Goal: Transaction & Acquisition: Purchase product/service

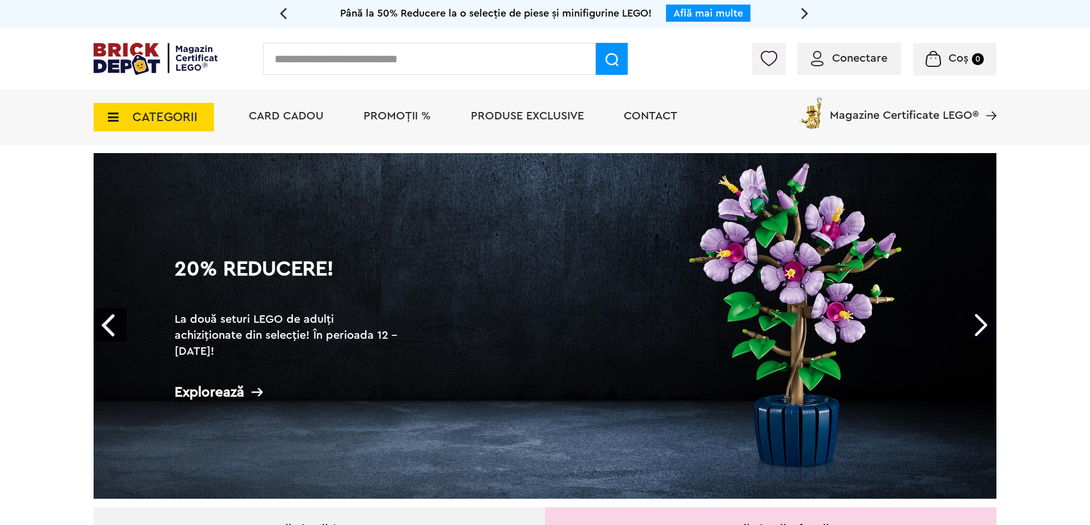
click at [865, 63] on span "Conectare" at bounding box center [859, 58] width 55 height 11
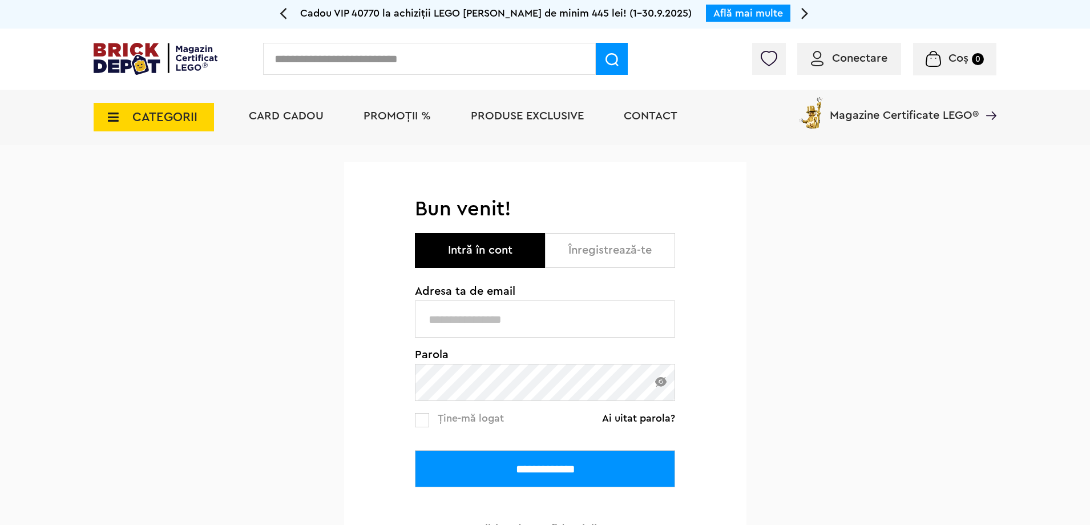
type input "**********"
click at [583, 453] on input "**********" at bounding box center [545, 468] width 260 height 37
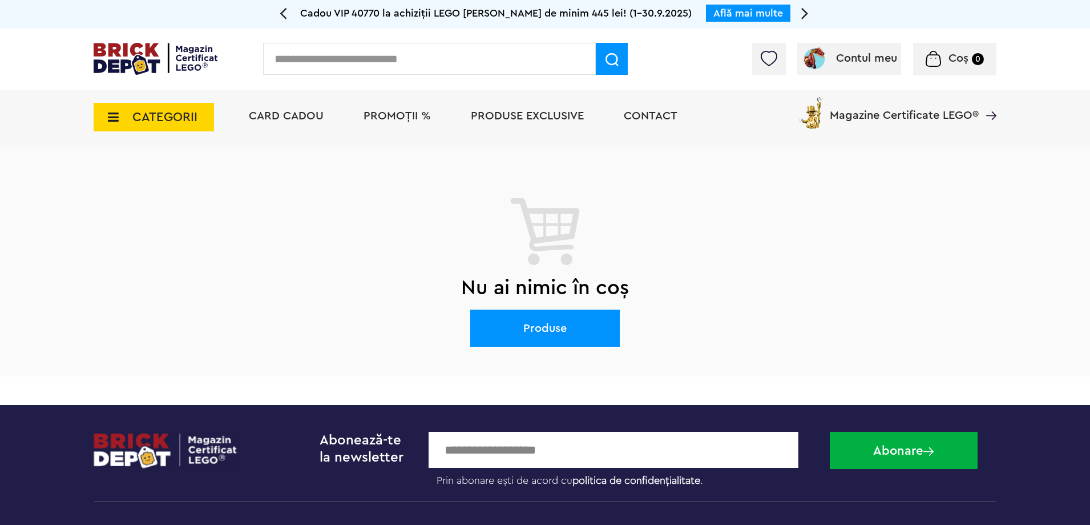
click at [775, 58] on img at bounding box center [769, 58] width 16 height 15
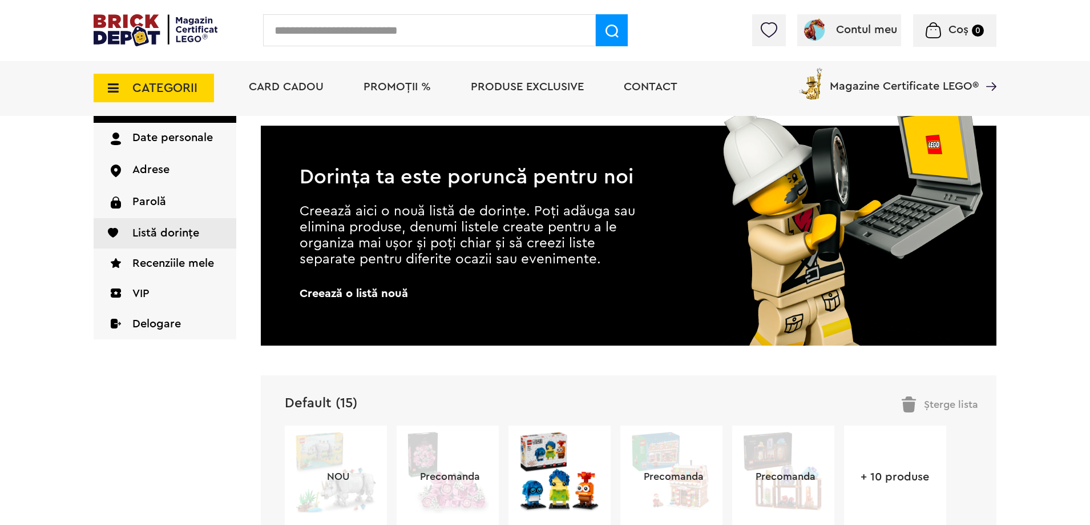
scroll to position [285, 0]
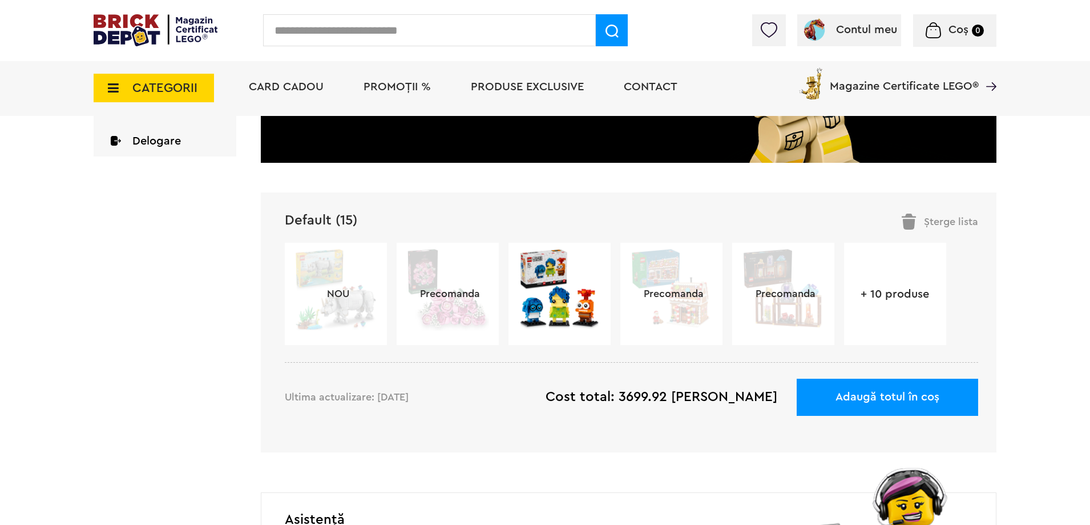
click at [921, 290] on link "+ 10 produse" at bounding box center [895, 293] width 102 height 11
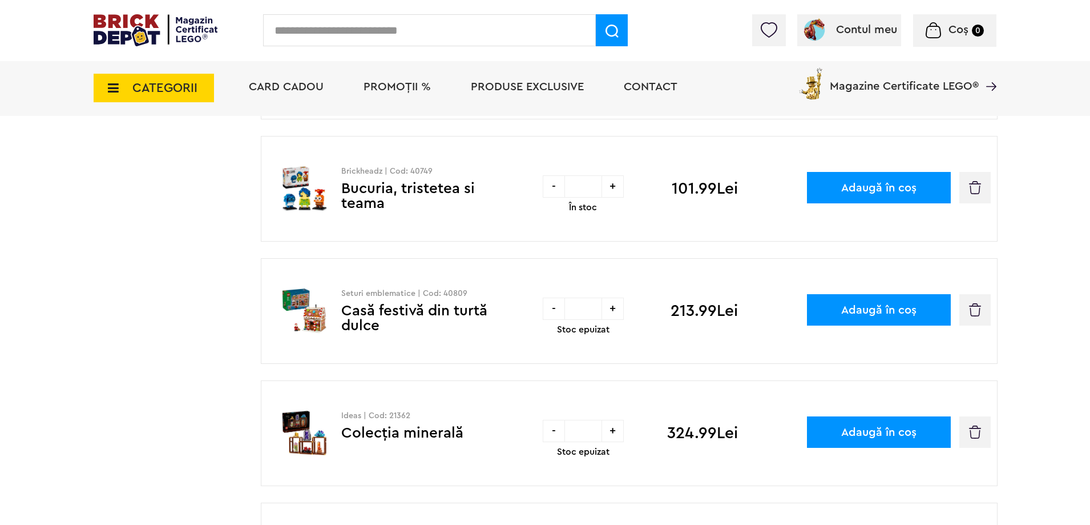
scroll to position [400, 0]
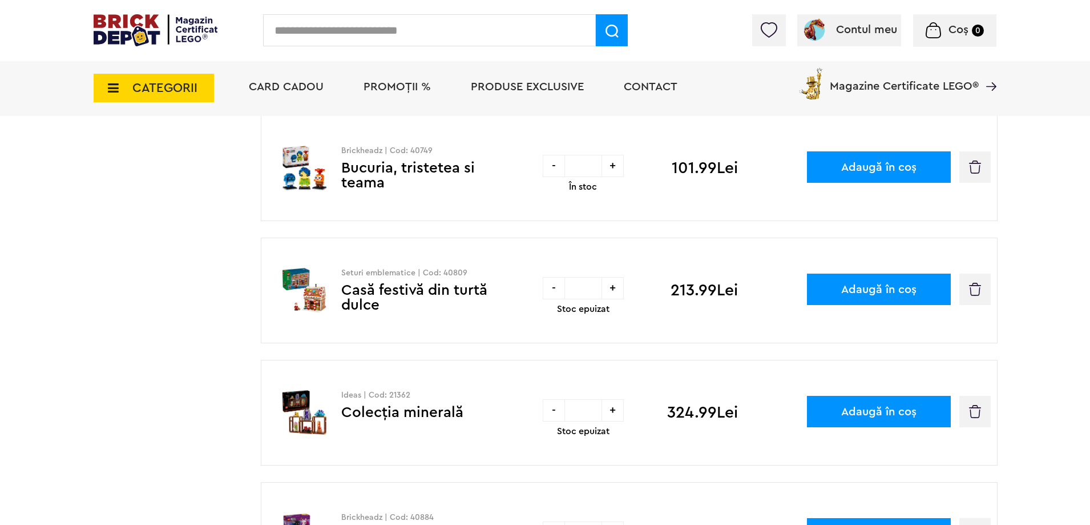
click at [807, 288] on div "Seturi emblematice | Cod: 40809 Casă festivă din turtă dulce - * + Stoc epuizat…" at bounding box center [629, 291] width 737 height 106
click at [839, 292] on button "Adaugă în coș" at bounding box center [879, 288] width 144 height 31
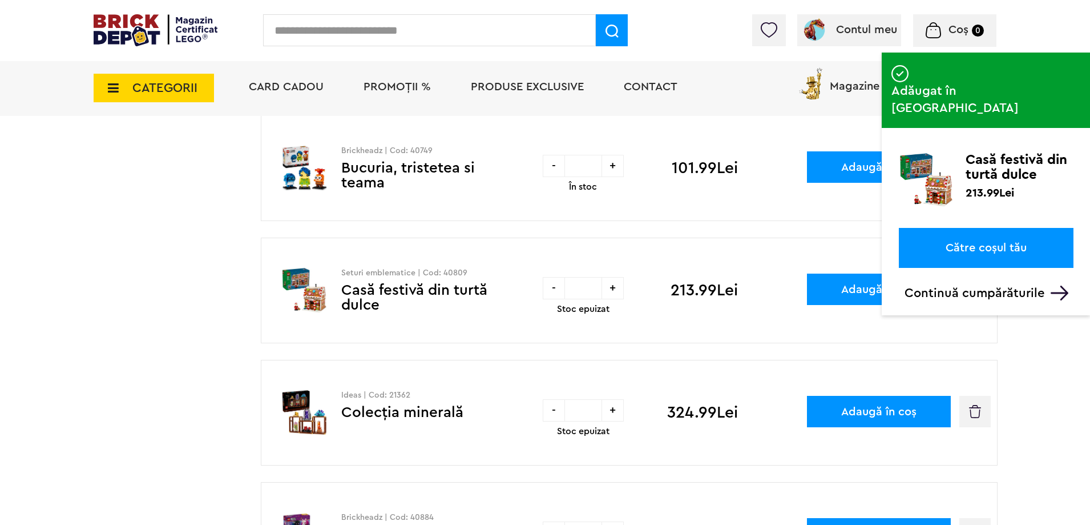
click at [989, 228] on link "Către coșul tău" at bounding box center [986, 248] width 175 height 40
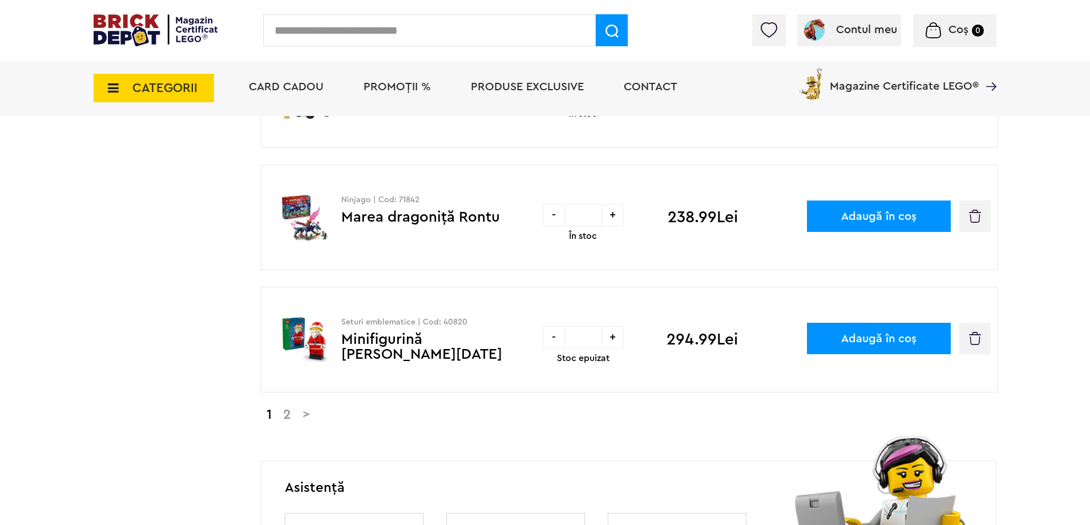
scroll to position [1085, 0]
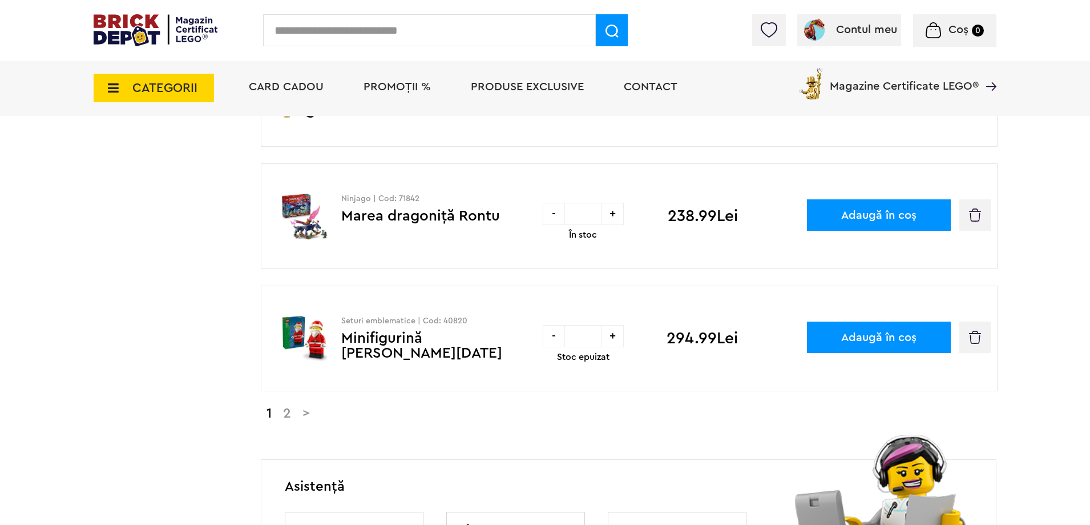
click at [287, 413] on link "2" at bounding box center [286, 413] width 19 height 14
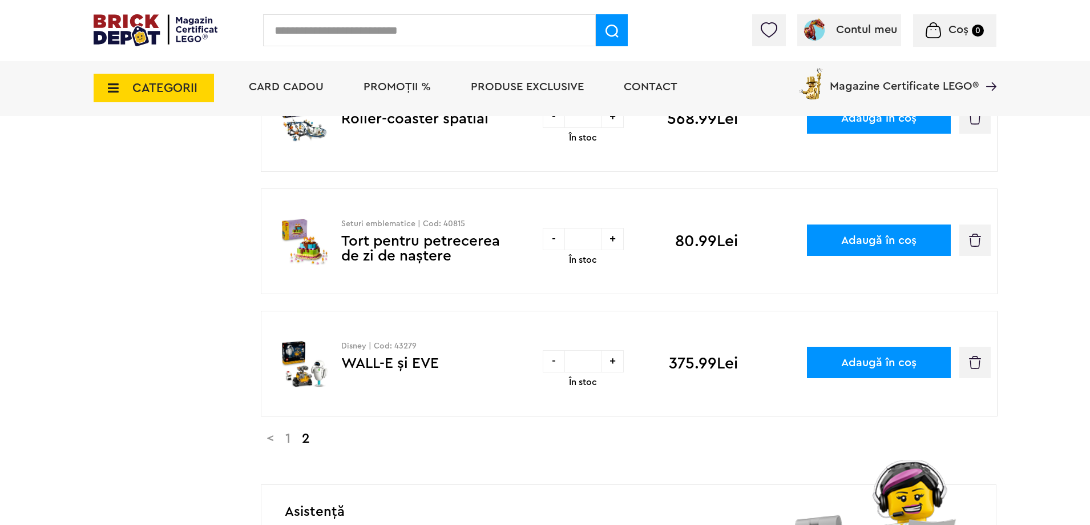
scroll to position [457, 0]
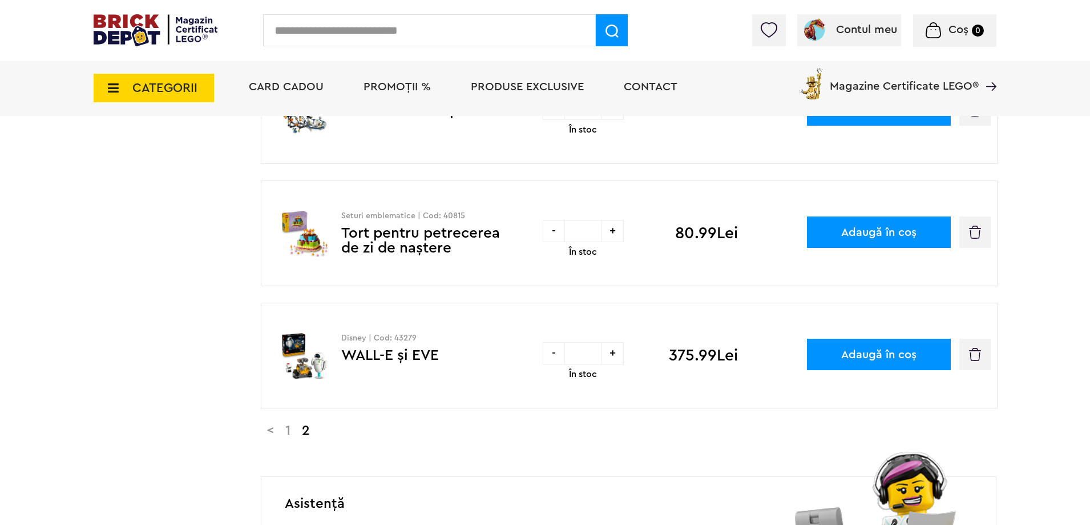
click at [373, 234] on link "Tort pentru petrecerea de zi de naştere" at bounding box center [420, 241] width 159 height 30
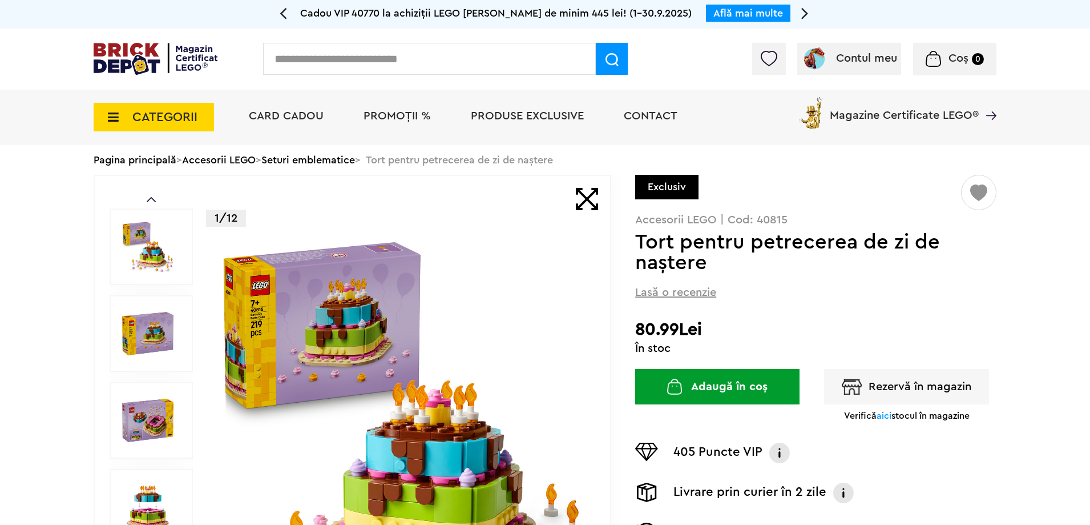
click at [309, 160] on link "Seturi emblematice" at bounding box center [308, 160] width 94 height 10
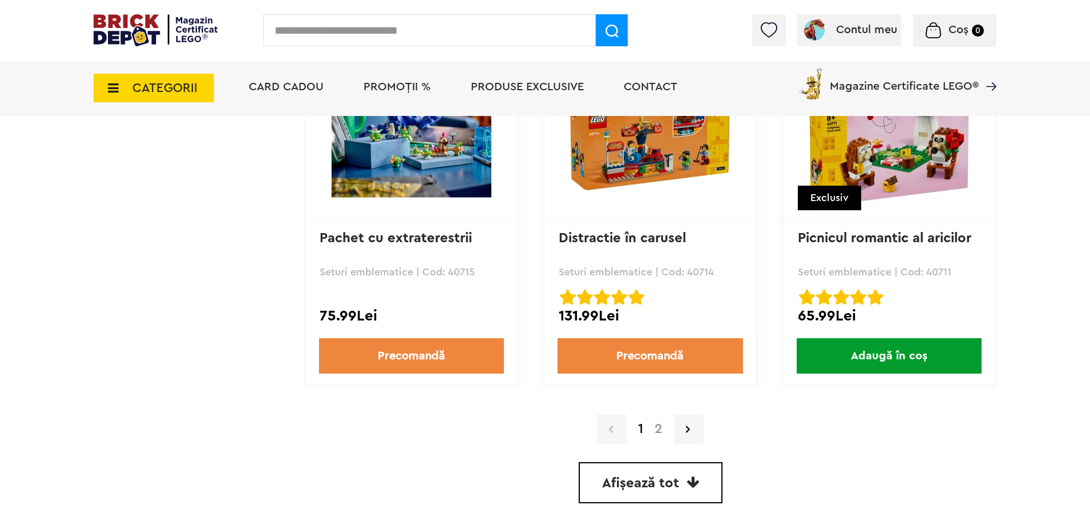
scroll to position [3197, 0]
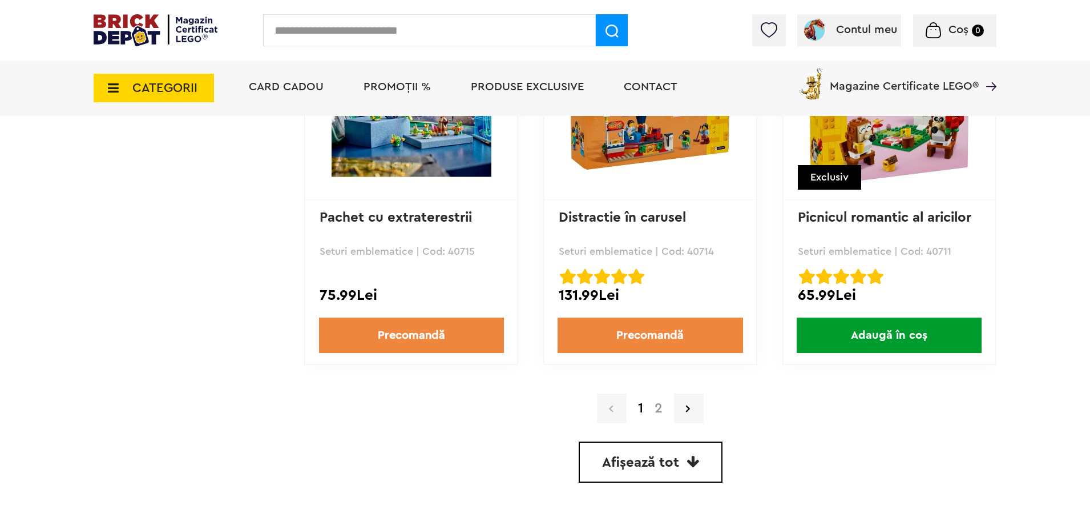
click at [658, 409] on link "2" at bounding box center [658, 408] width 19 height 14
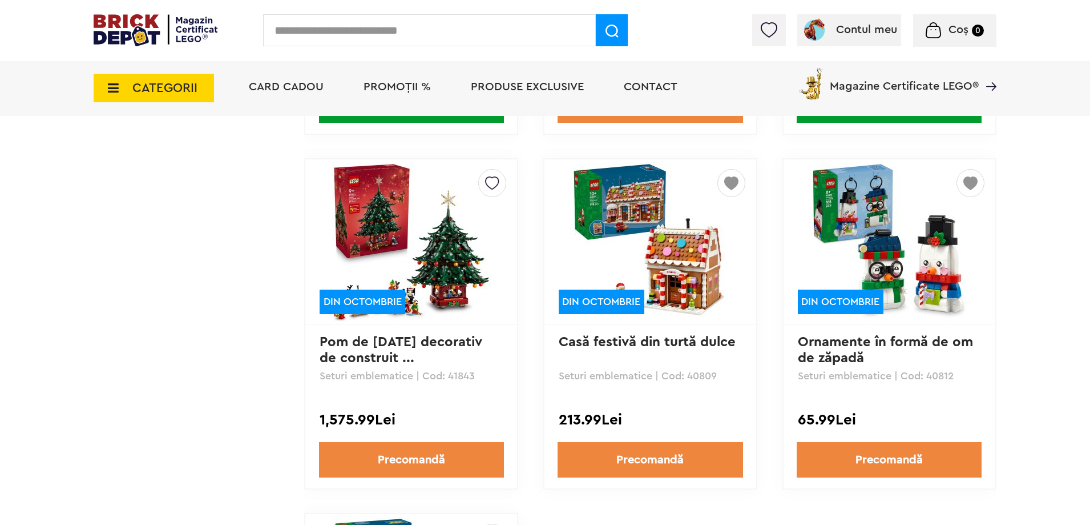
scroll to position [1998, 0]
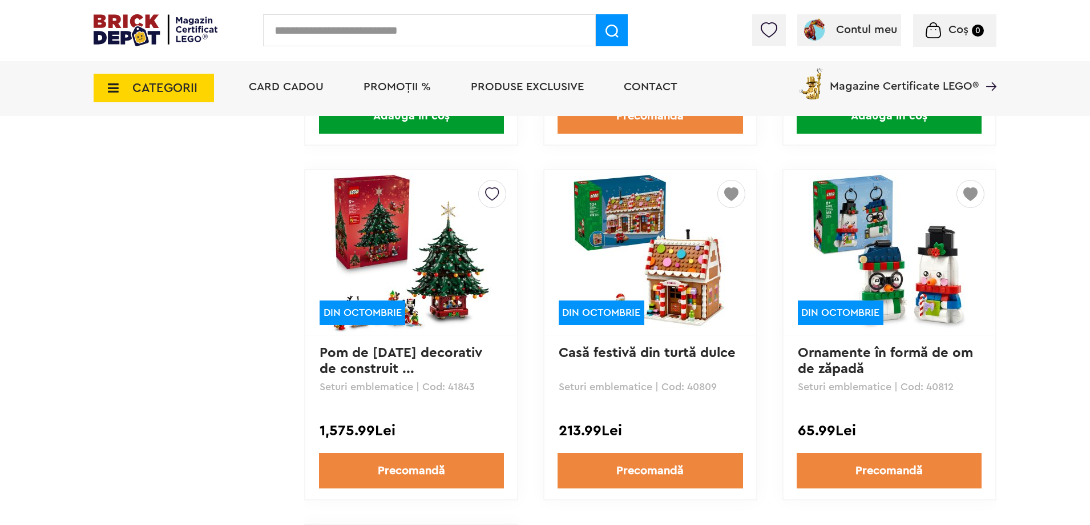
click at [451, 266] on img at bounding box center [412, 252] width 160 height 160
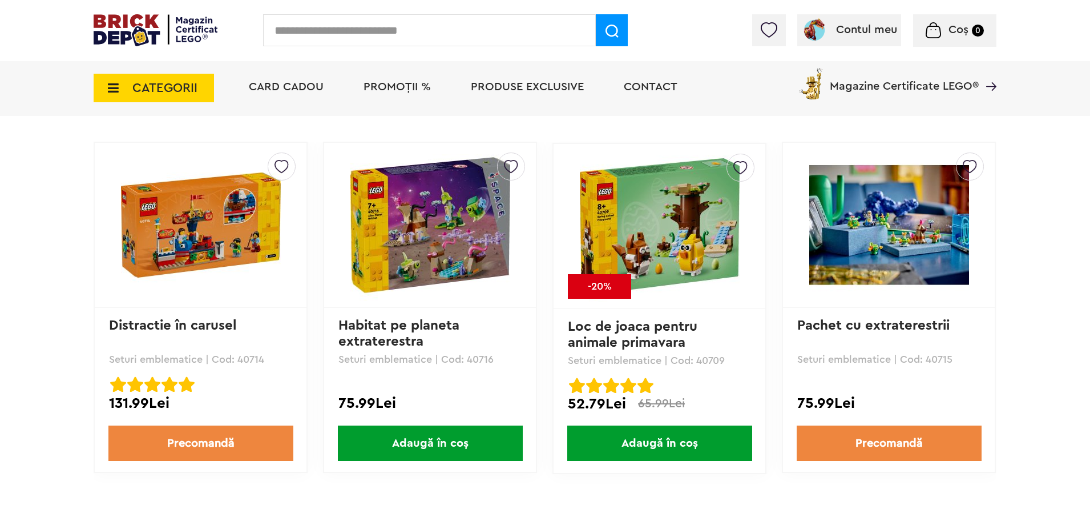
scroll to position [1656, 0]
